Goal: Task Accomplishment & Management: Use online tool/utility

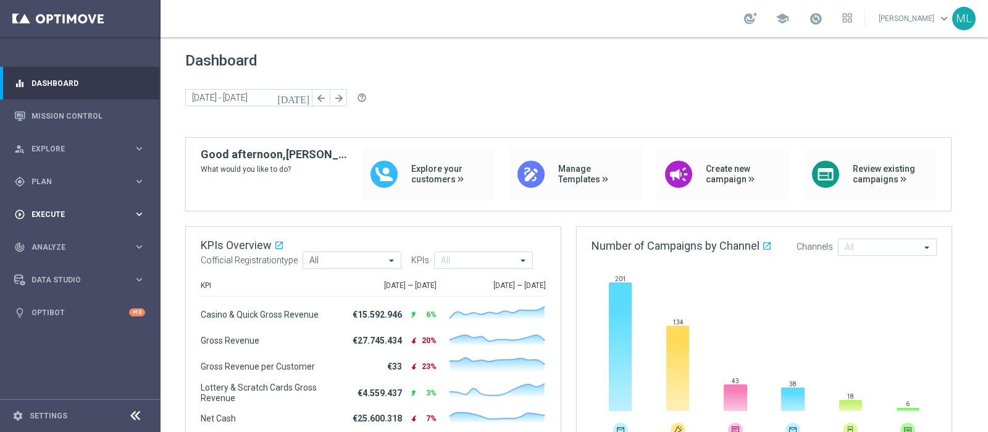
click at [43, 212] on span "Execute" at bounding box center [83, 214] width 102 height 7
click at [46, 187] on div "gps_fixed Plan keyboard_arrow_right" at bounding box center [79, 181] width 159 height 33
click at [44, 261] on link "Streams" at bounding box center [80, 263] width 96 height 10
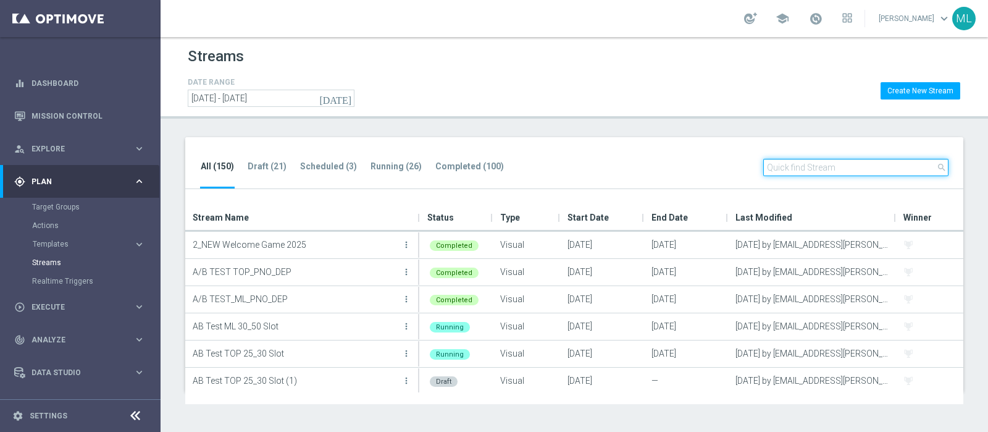
click at [825, 167] on input "text" at bounding box center [855, 167] width 185 height 17
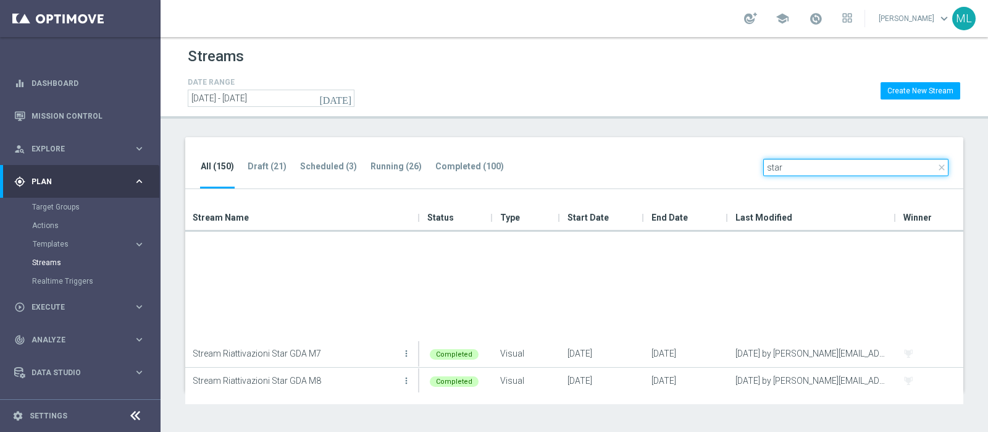
scroll to position [111, 0]
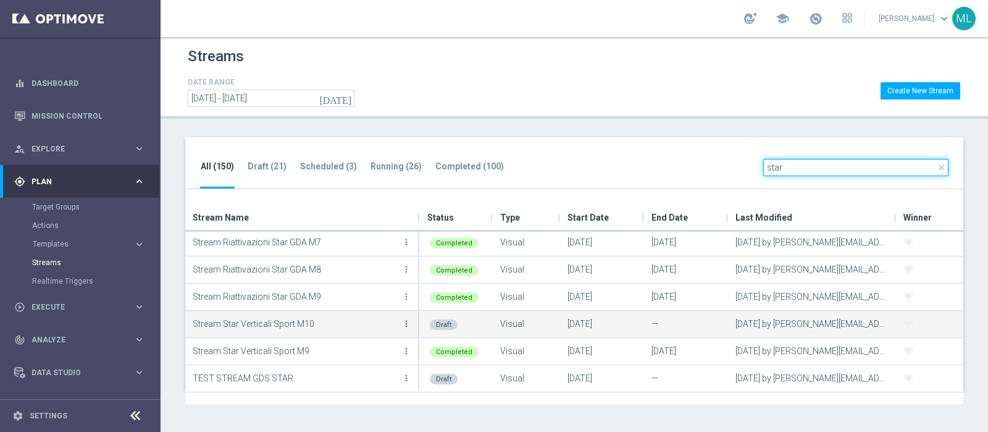
type input "star"
click at [407, 323] on icon "more_vert" at bounding box center [407, 324] width 10 height 10
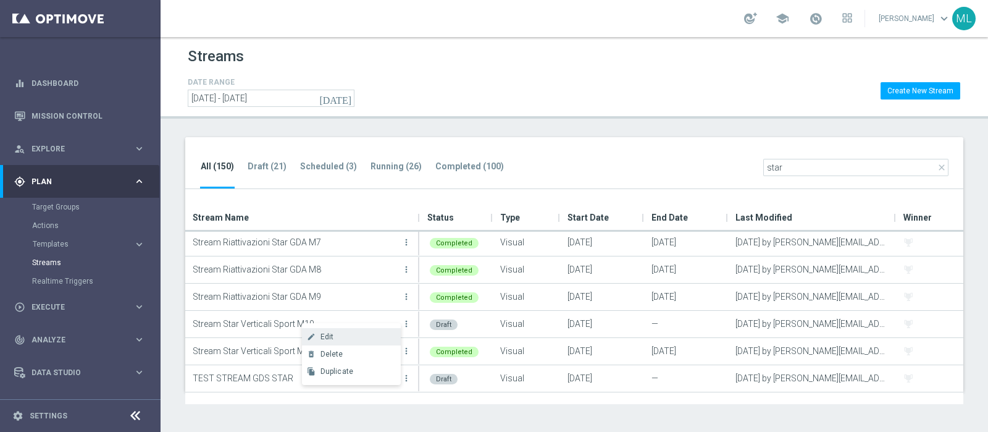
click at [326, 335] on span "Edit" at bounding box center [328, 336] width 14 height 9
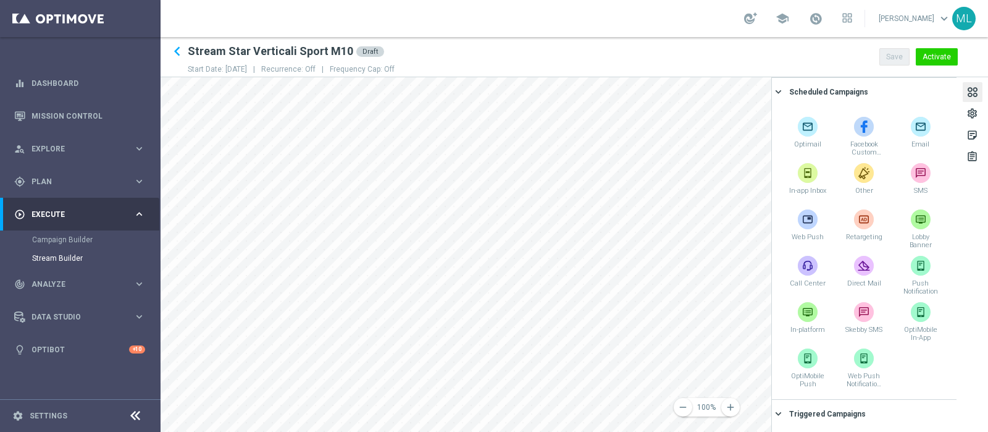
click at [972, 96] on div at bounding box center [973, 93] width 14 height 17
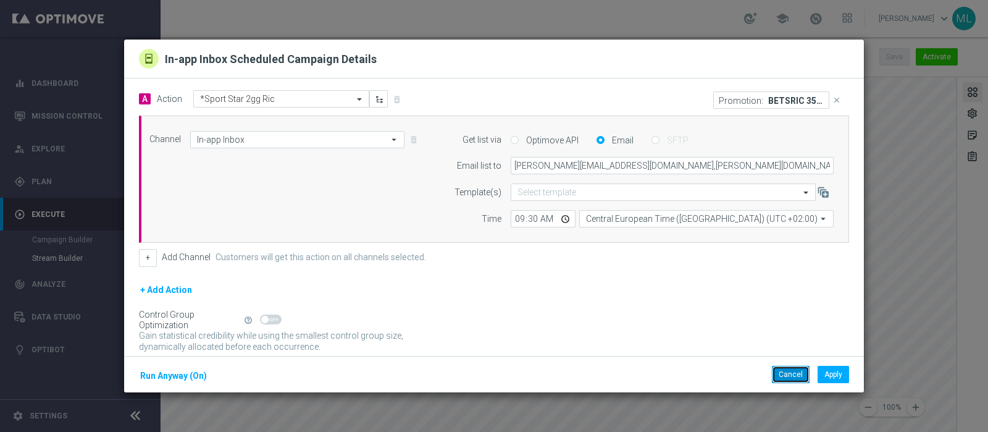
click at [781, 375] on button "Cancel" at bounding box center [791, 374] width 38 height 17
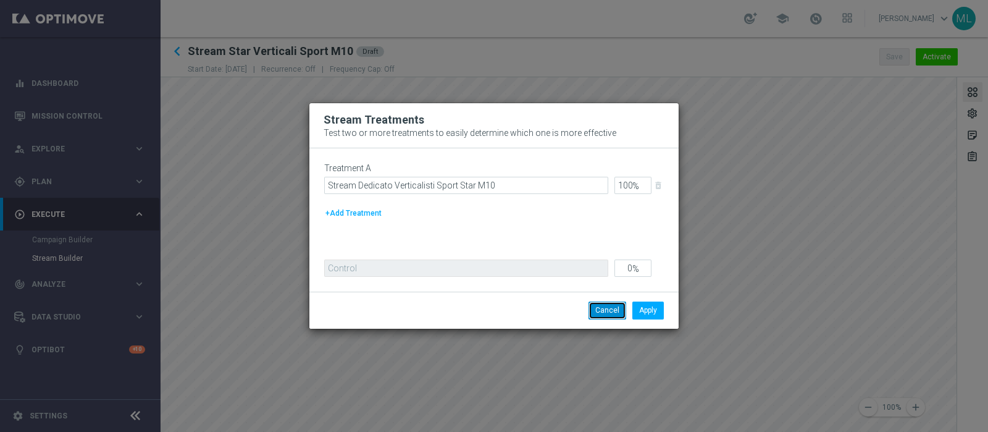
click at [605, 311] on button "Cancel" at bounding box center [608, 309] width 38 height 17
drag, startPoint x: 418, startPoint y: 122, endPoint x: 321, endPoint y: 122, distance: 97.0
click at [321, 122] on div "Stream Treatments Test two or more treatments to easily determine which one is …" at bounding box center [493, 125] width 369 height 45
copy span "Stream Treatments"
click at [606, 311] on button "Cancel" at bounding box center [608, 309] width 38 height 17
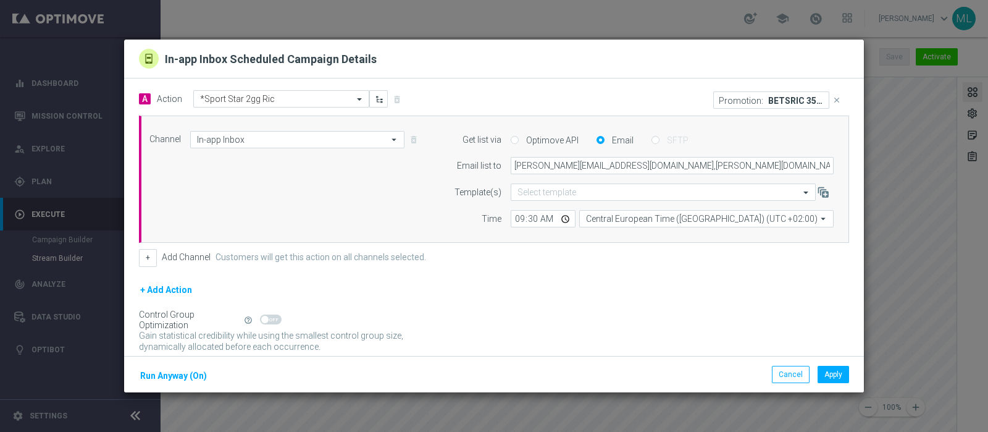
click at [158, 284] on button "+ Add Action" at bounding box center [166, 289] width 54 height 15
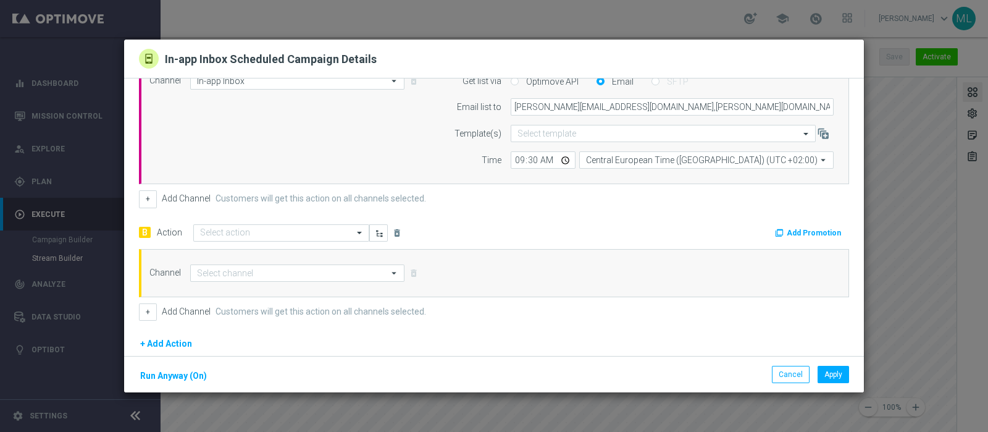
scroll to position [154, 0]
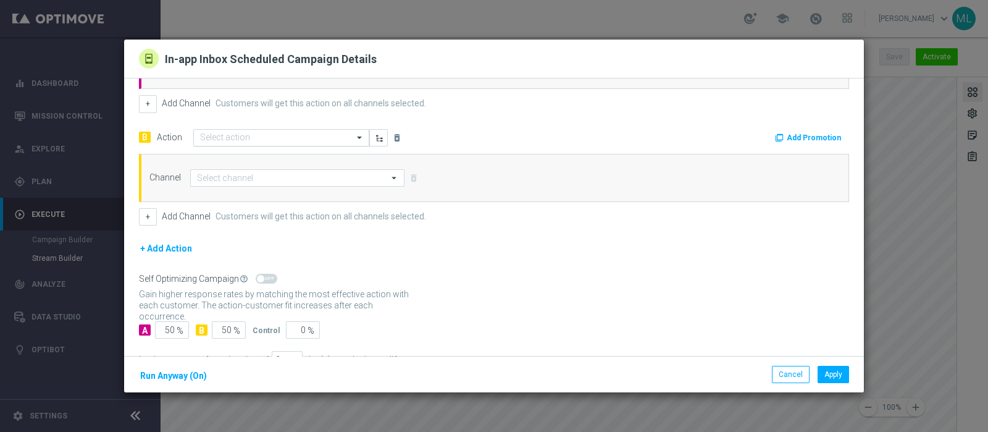
click at [358, 135] on span at bounding box center [360, 137] width 15 height 11
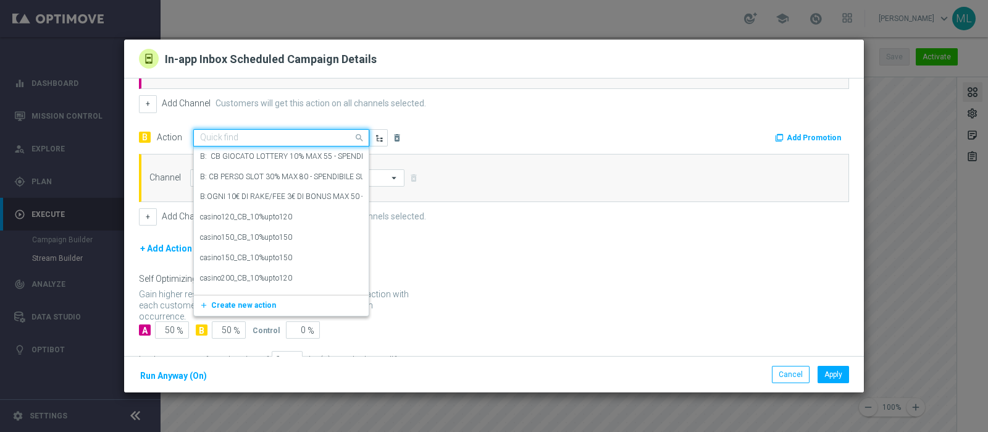
click at [468, 129] on div "B Action Quick find B: CB GIOCATO LOTTERY 10% MAX 55 - SPENDIBILE 50% LOTTERIE …" at bounding box center [312, 137] width 364 height 18
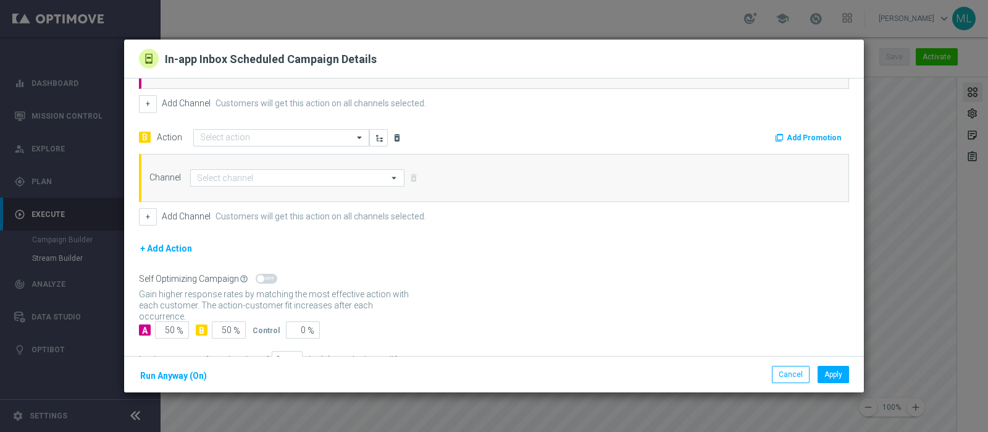
click at [395, 135] on icon "delete_forever" at bounding box center [397, 138] width 10 height 10
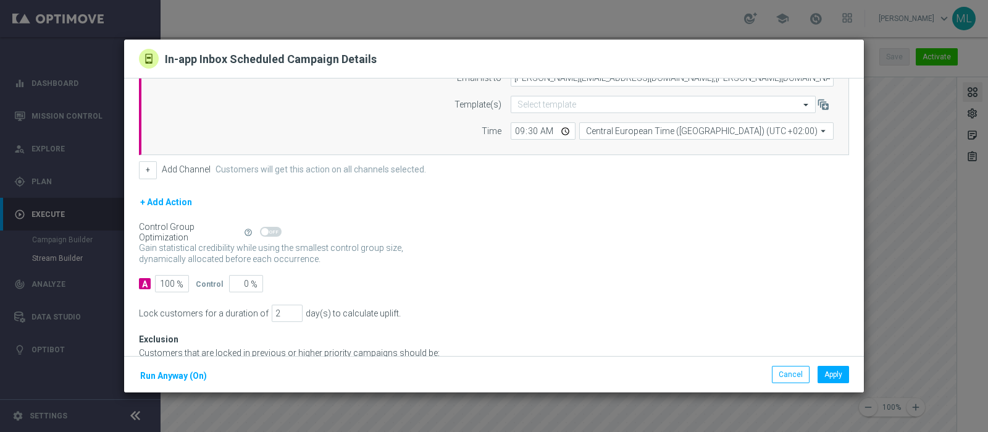
scroll to position [0, 0]
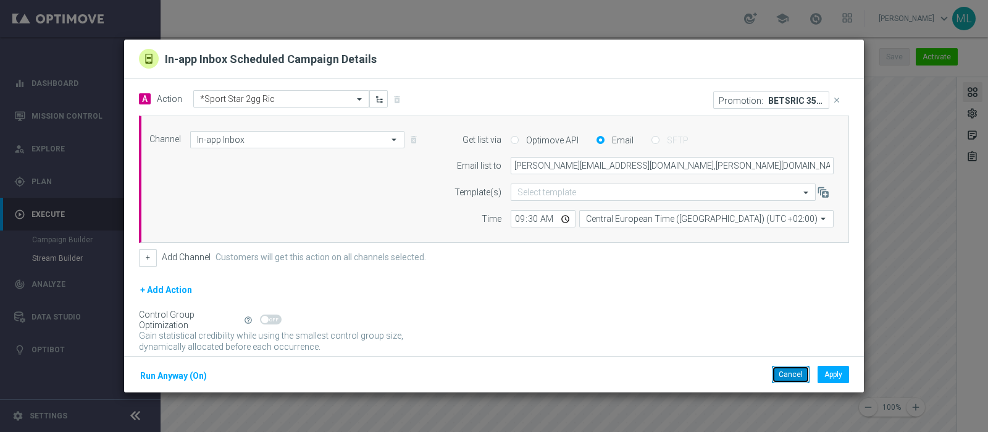
click at [786, 368] on button "Cancel" at bounding box center [791, 374] width 38 height 17
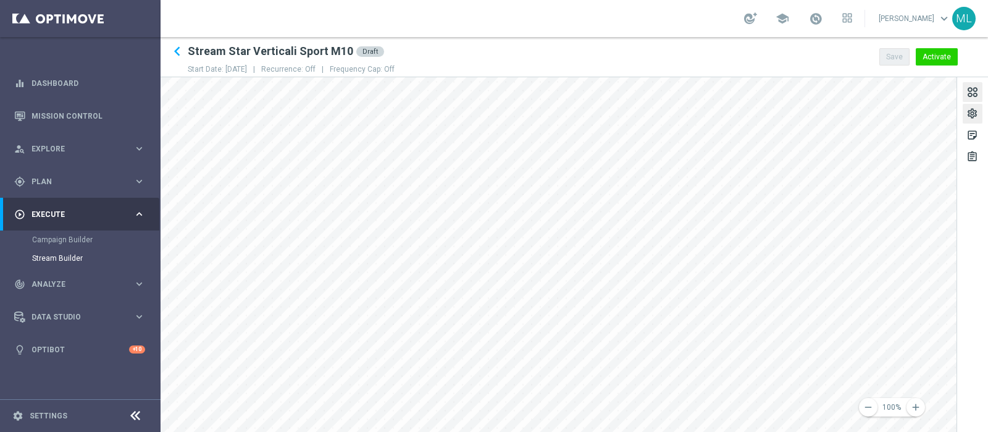
click at [970, 109] on div "settings" at bounding box center [973, 115] width 12 height 16
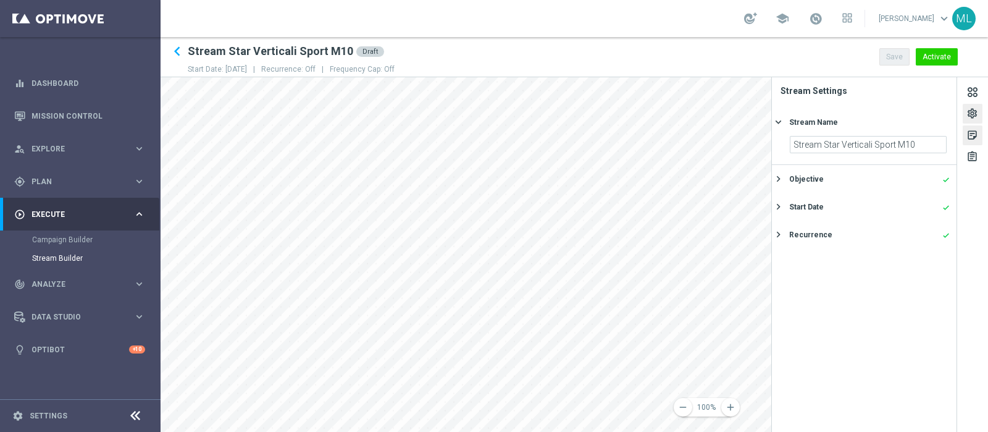
click at [970, 131] on div "sticky_note_2" at bounding box center [973, 137] width 12 height 16
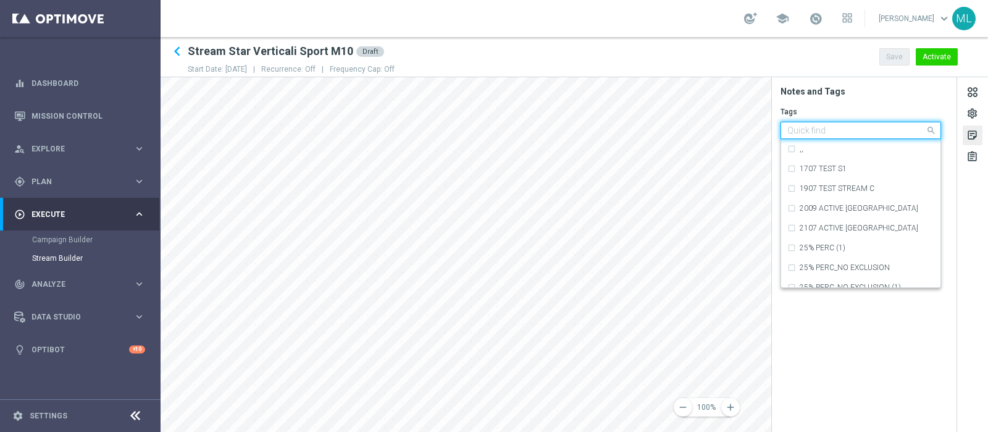
click at [925, 130] on span at bounding box center [932, 129] width 15 height 15
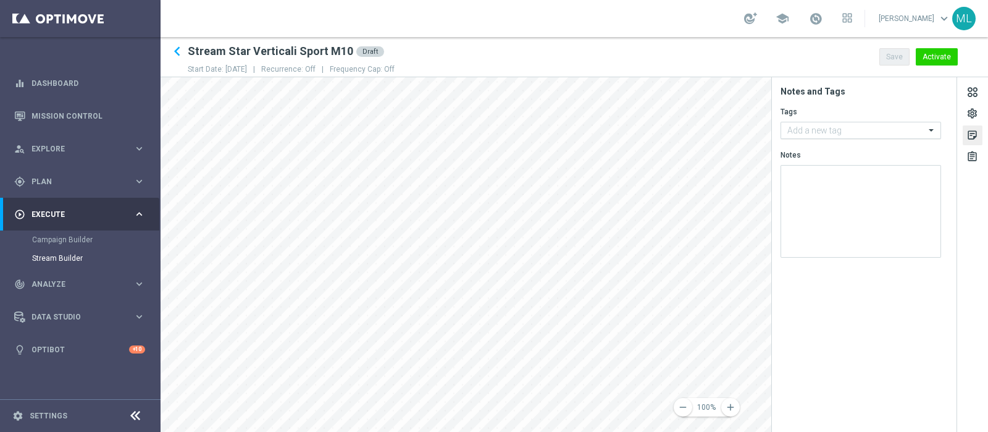
click at [862, 133] on input "text" at bounding box center [857, 130] width 138 height 11
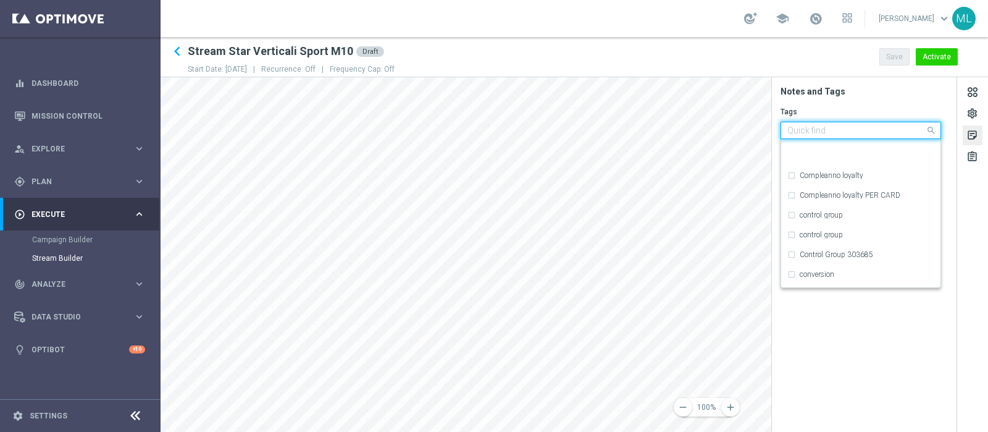
scroll to position [4014, 0]
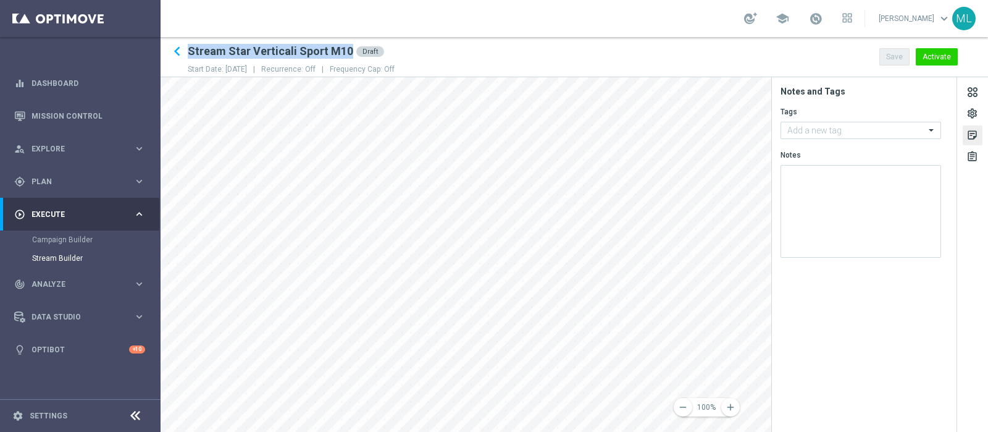
drag, startPoint x: 188, startPoint y: 48, endPoint x: 349, endPoint y: 44, distance: 160.6
click at [349, 44] on div "keyboard_arrow_left Stream Star Verticali Sport M10 Draft" at bounding box center [291, 51] width 207 height 19
copy div "Stream Star Verticali Sport M10"
click at [858, 131] on input "text" at bounding box center [857, 130] width 138 height 11
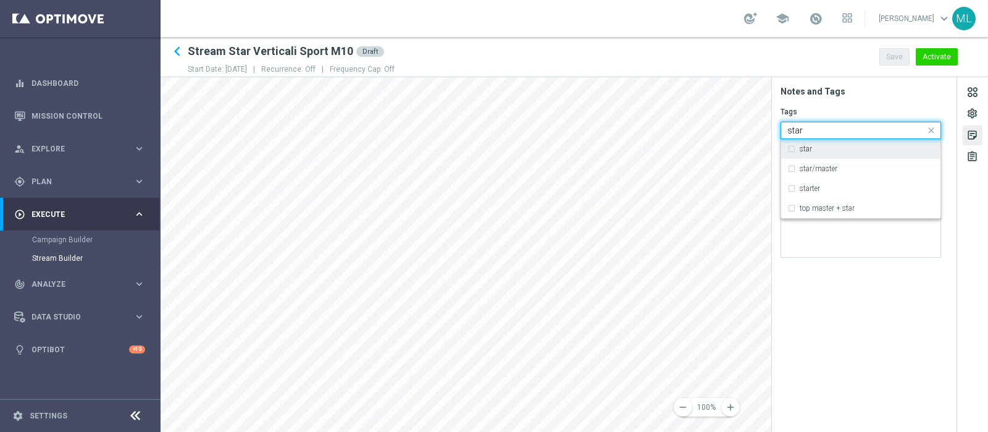
click at [791, 150] on div "star" at bounding box center [861, 149] width 147 height 20
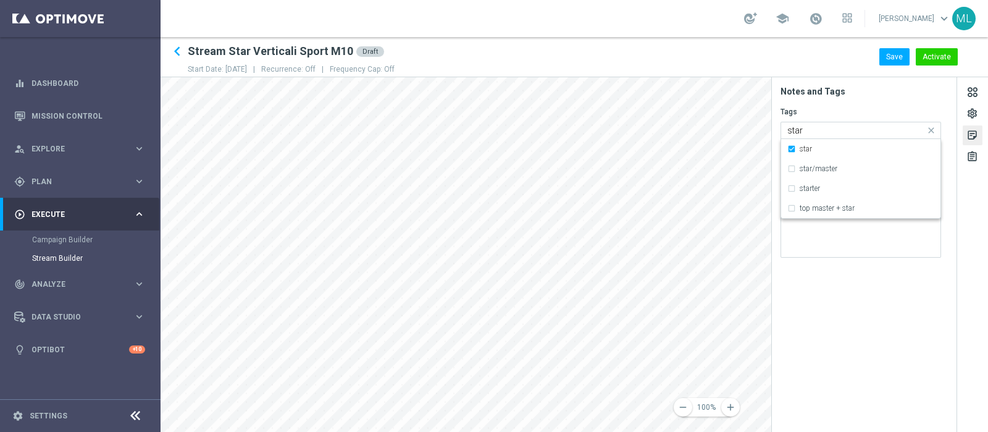
click at [837, 132] on input "star" at bounding box center [857, 130] width 138 height 11
click at [836, 132] on input "star" at bounding box center [857, 130] width 138 height 11
click at [832, 134] on input "star" at bounding box center [857, 130] width 138 height 11
click at [809, 133] on input "star" at bounding box center [857, 130] width 138 height 11
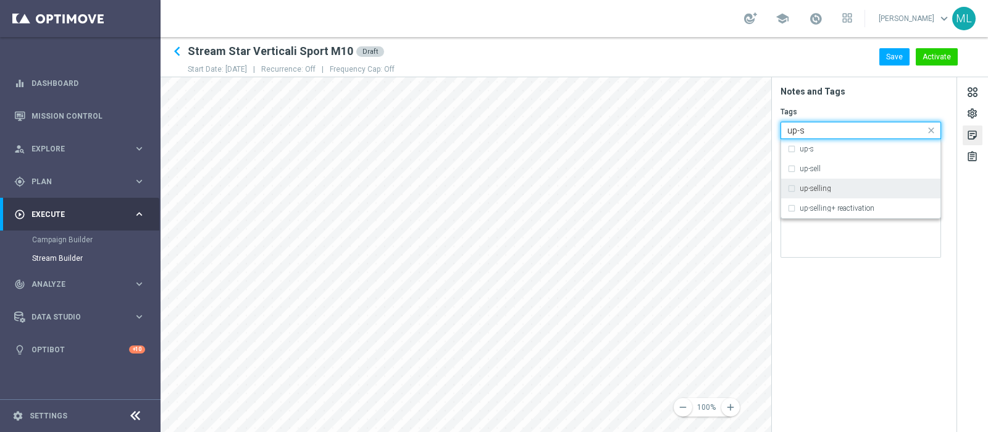
click at [794, 187] on div "up-selling" at bounding box center [861, 189] width 147 height 20
drag, startPoint x: 814, startPoint y: 133, endPoint x: 785, endPoint y: 125, distance: 30.1
click at [781, 134] on div "Quick find × star × up-selling up-s" at bounding box center [853, 129] width 144 height 15
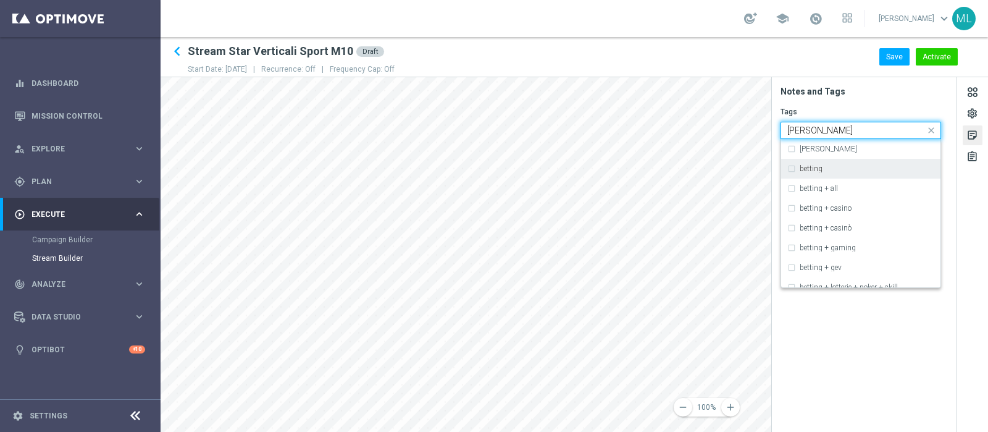
click at [790, 168] on div "betting" at bounding box center [861, 169] width 147 height 20
type input "[PERSON_NAME]"
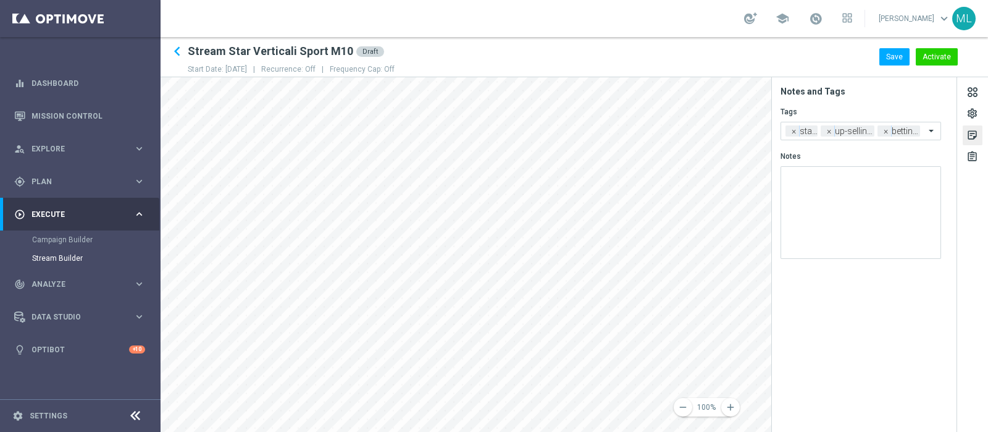
click at [806, 356] on section "Notes and Tags Tags Add a new tag × star × up-selling × betting Notes" at bounding box center [864, 254] width 185 height 355
click at [972, 135] on div "sticky_note_2" at bounding box center [973, 137] width 12 height 16
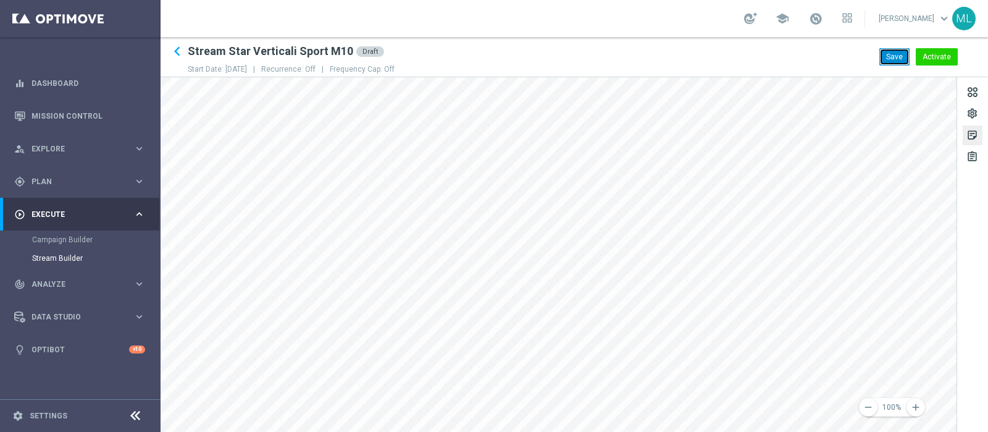
click at [893, 60] on button "Save" at bounding box center [895, 56] width 30 height 17
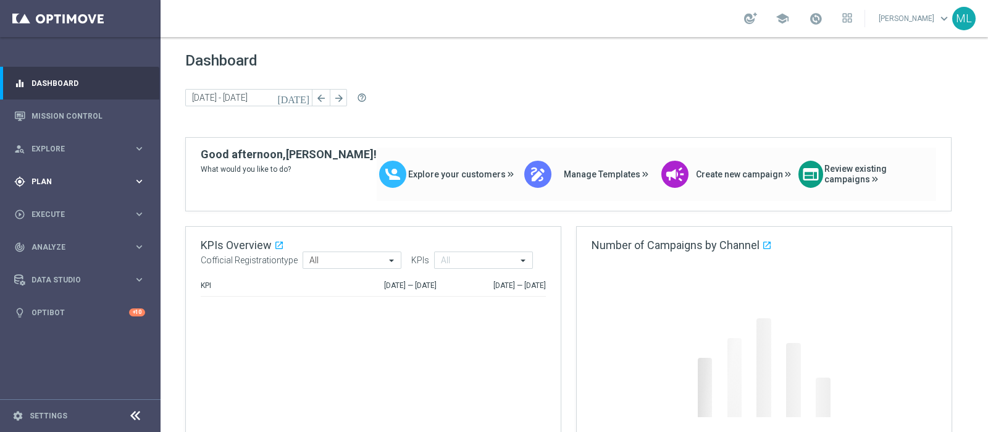
click at [48, 183] on span "Plan" at bounding box center [83, 181] width 102 height 7
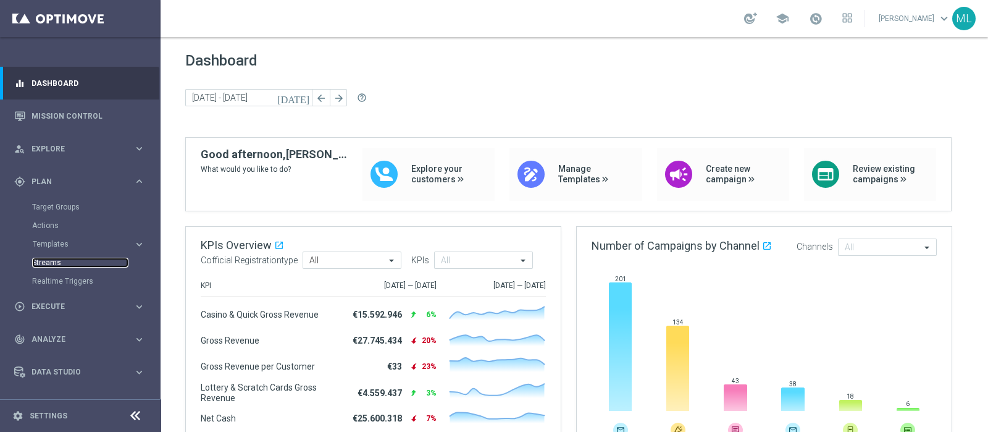
click at [48, 263] on link "Streams" at bounding box center [80, 263] width 96 height 10
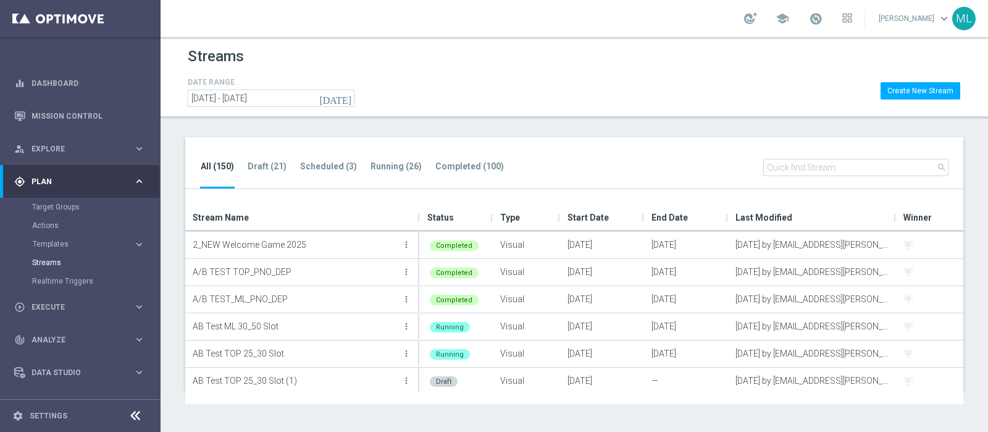
click at [793, 169] on input "text" at bounding box center [855, 167] width 185 height 17
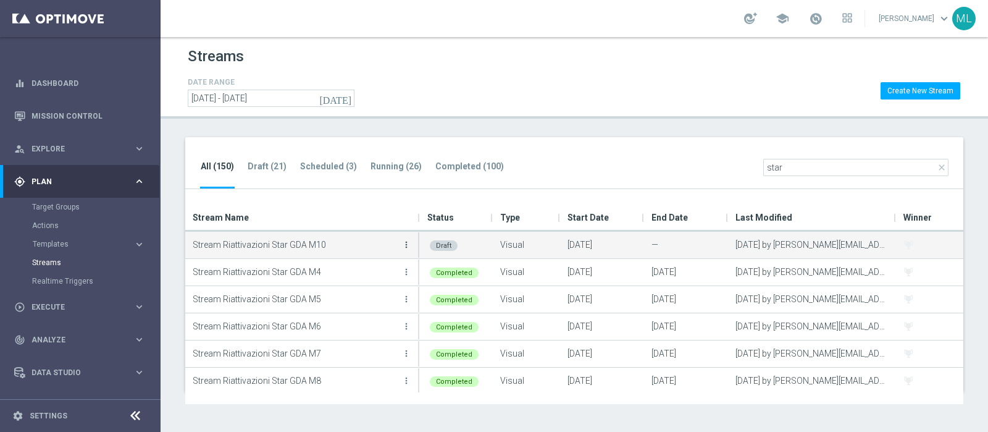
type input "star"
click at [406, 245] on icon "more_vert" at bounding box center [407, 245] width 10 height 10
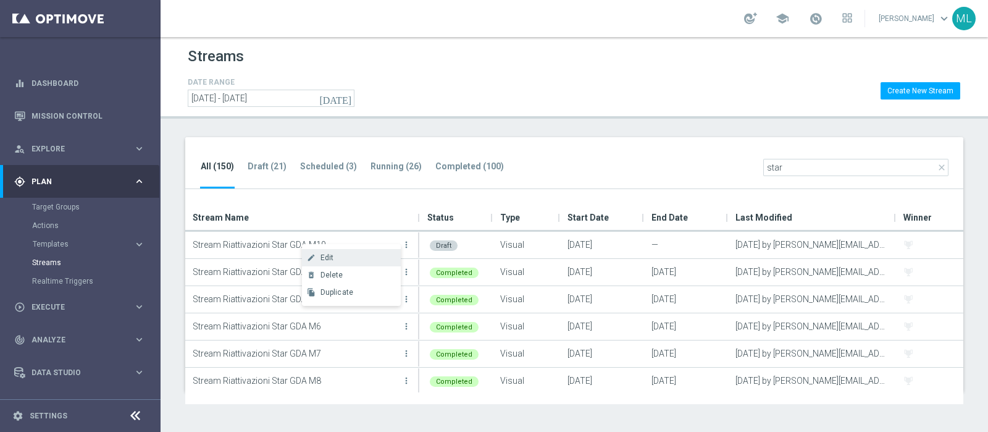
click at [332, 254] on span "Edit" at bounding box center [328, 257] width 14 height 9
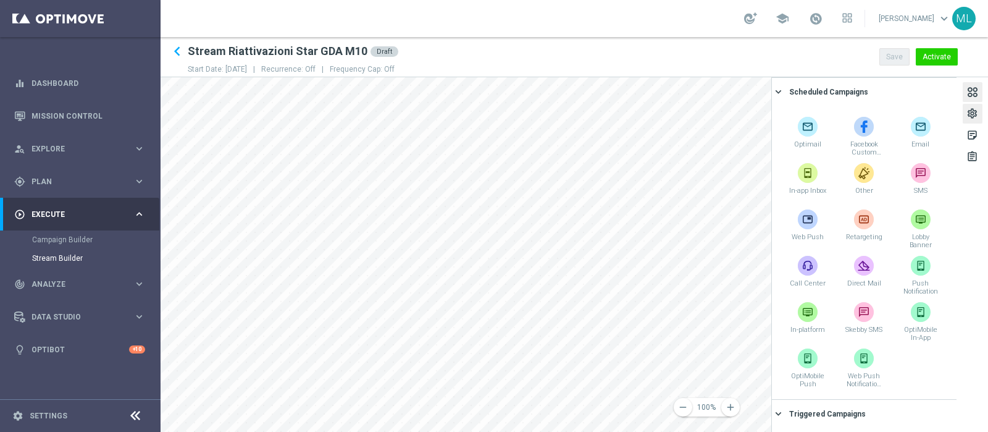
click at [974, 115] on div "settings" at bounding box center [973, 115] width 12 height 16
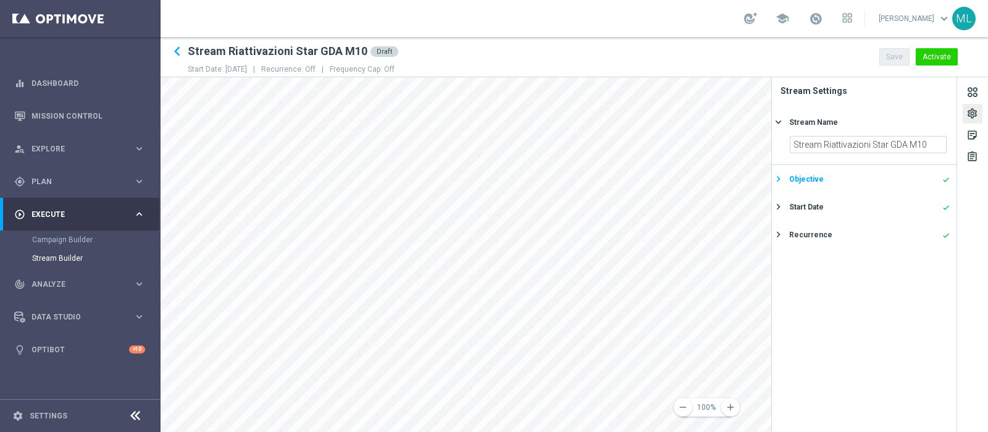
click at [932, 177] on div "Objective done" at bounding box center [869, 179] width 161 height 11
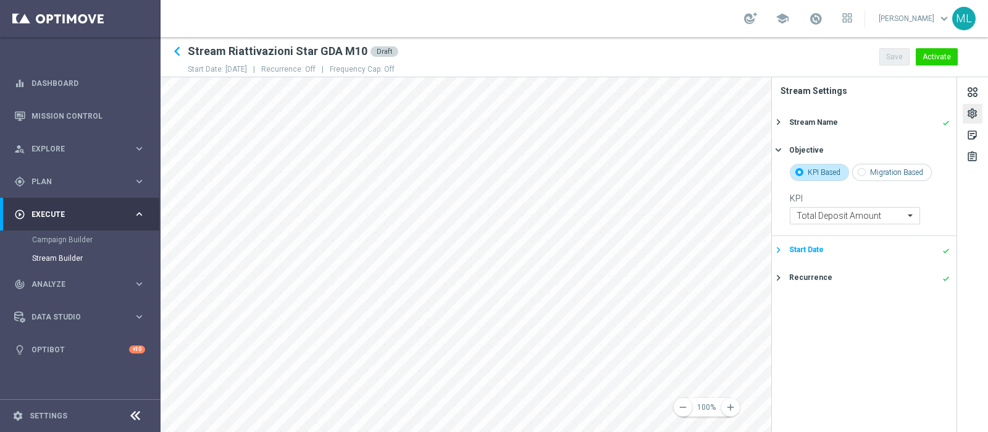
click at [935, 248] on div "Start Date done" at bounding box center [869, 249] width 161 height 11
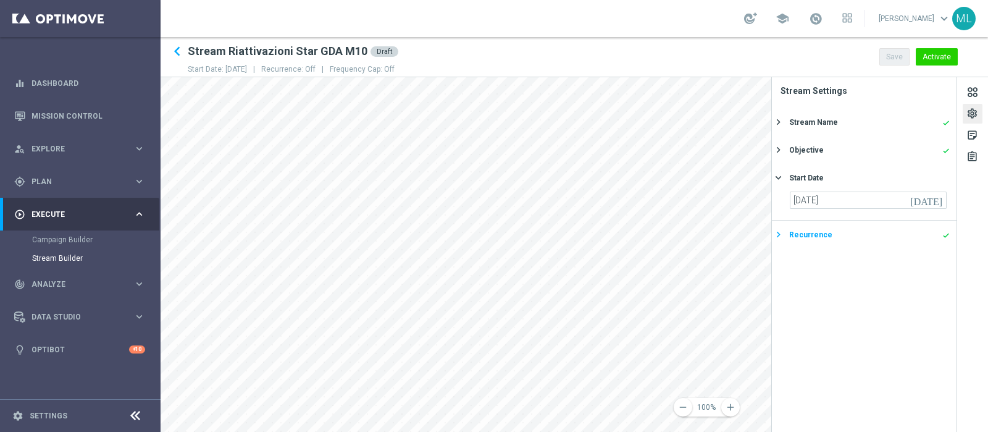
click at [943, 232] on icon "done" at bounding box center [946, 235] width 7 height 7
type input "16 Oct 2025"
click at [970, 135] on div "sticky_note_2" at bounding box center [973, 137] width 12 height 16
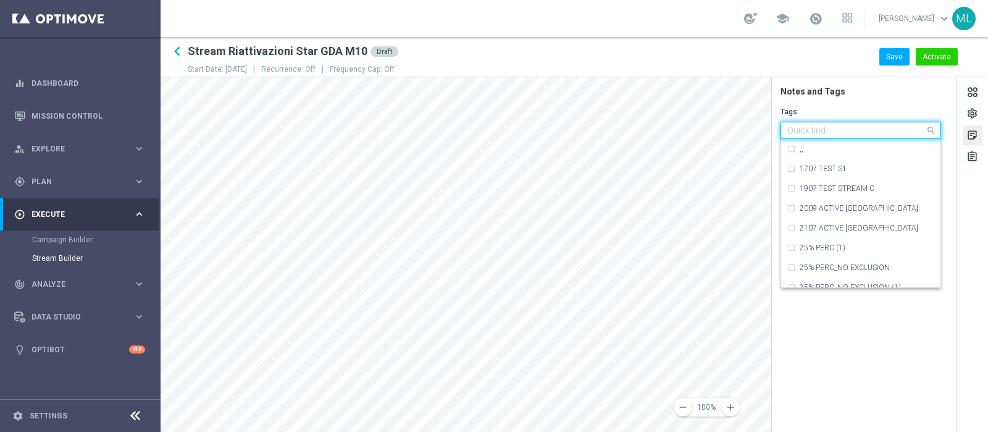
click at [831, 128] on input "text" at bounding box center [857, 130] width 138 height 11
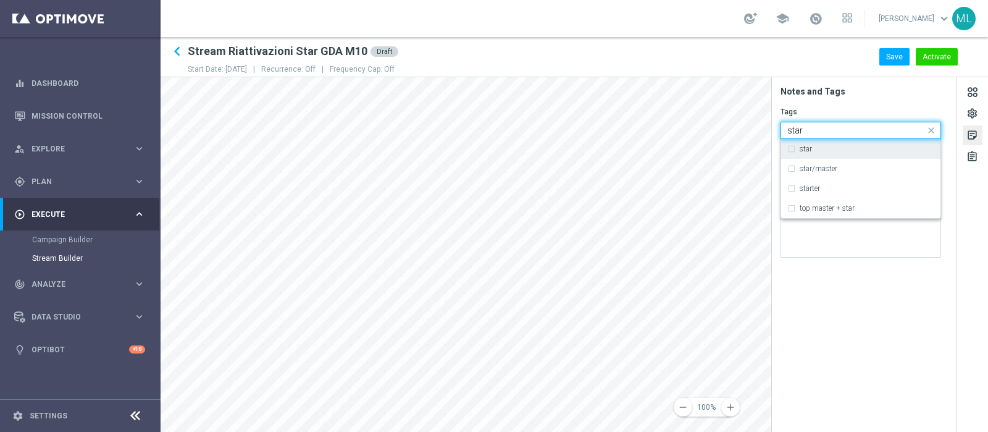
click at [791, 148] on div "star" at bounding box center [861, 149] width 147 height 20
drag, startPoint x: 815, startPoint y: 128, endPoint x: 778, endPoint y: 129, distance: 36.5
click at [778, 129] on div "Tags Quick find × star star star star/master starter top master + star Notes" at bounding box center [864, 185] width 185 height 163
click at [791, 168] on div "reactivation" at bounding box center [861, 170] width 147 height 20
click at [757, 135] on div "remove 100% add settings sticky_note_2 assignment Notes and Tags Tags Quick fin…" at bounding box center [575, 254] width 828 height 355
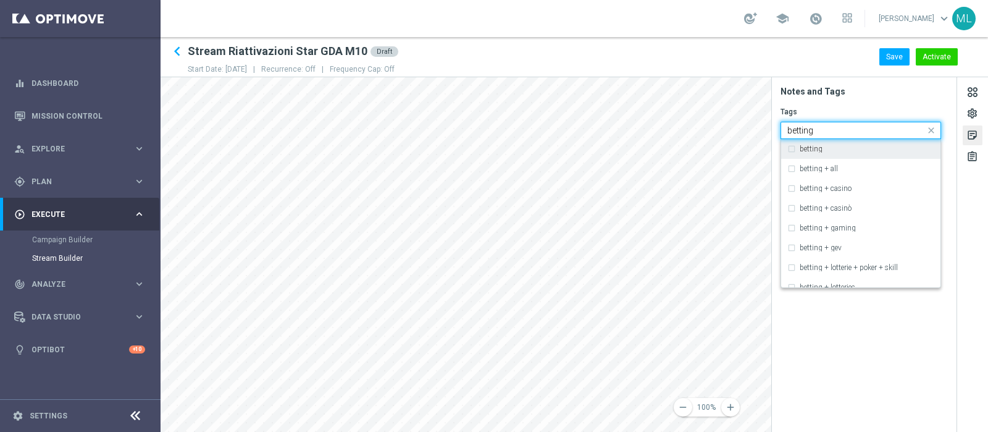
click at [791, 148] on div "betting" at bounding box center [861, 149] width 147 height 20
drag, startPoint x: 822, startPoint y: 128, endPoint x: 778, endPoint y: 131, distance: 43.3
click at [778, 131] on div "Tags Quick find × star × reactivation × betting betting betting betting + all b…" at bounding box center [864, 185] width 185 height 163
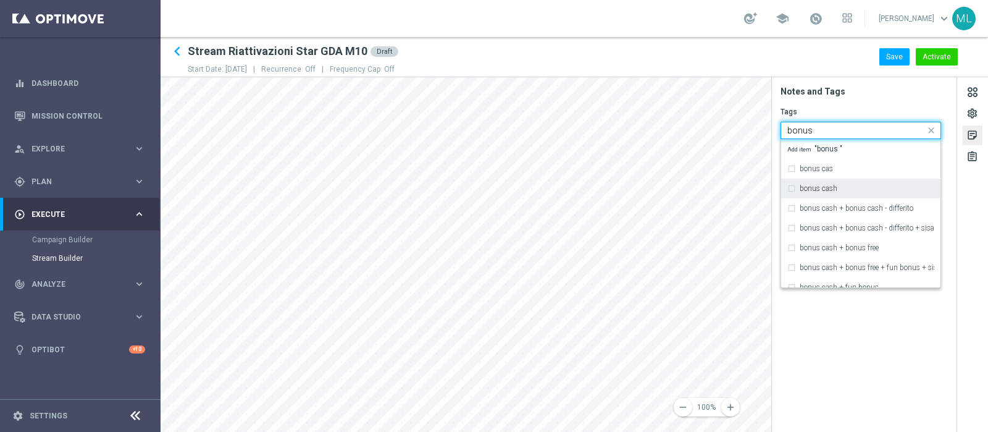
type input "bonus"
drag, startPoint x: 820, startPoint y: 127, endPoint x: 782, endPoint y: 135, distance: 39.1
click at [776, 132] on div "Tags Quick find × star × reactivation × betting bonus bonus cas bonus cash bonu…" at bounding box center [864, 185] width 185 height 163
click at [829, 332] on section "Notes and Tags Tags Quick find × star × reactivation × betting ,, 1707 TEST S1 …" at bounding box center [864, 254] width 185 height 355
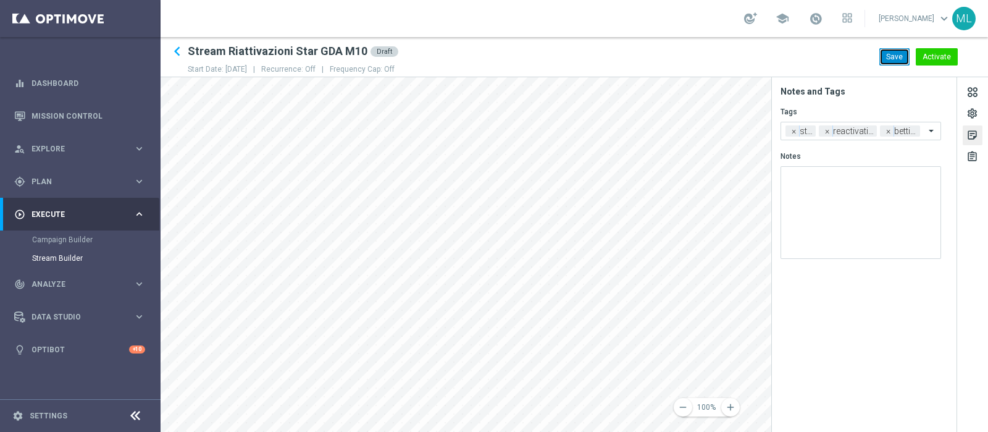
click at [893, 57] on button "Save" at bounding box center [895, 56] width 30 height 17
click at [974, 139] on div "sticky_note_2" at bounding box center [973, 137] width 12 height 16
